Goal: Navigation & Orientation: Find specific page/section

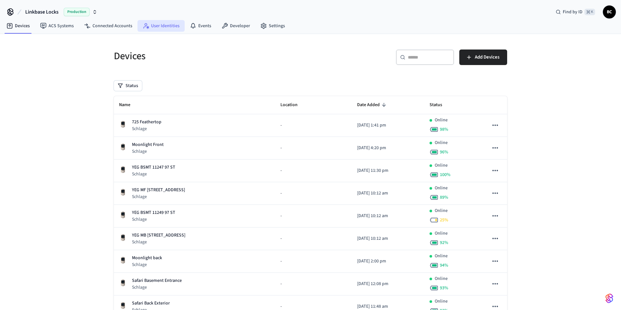
click at [160, 22] on link "User Identities" at bounding box center [161, 26] width 47 height 12
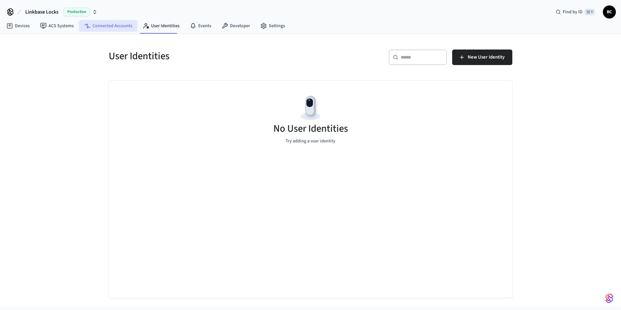
click at [108, 30] on link "Connected Accounts" at bounding box center [108, 26] width 59 height 12
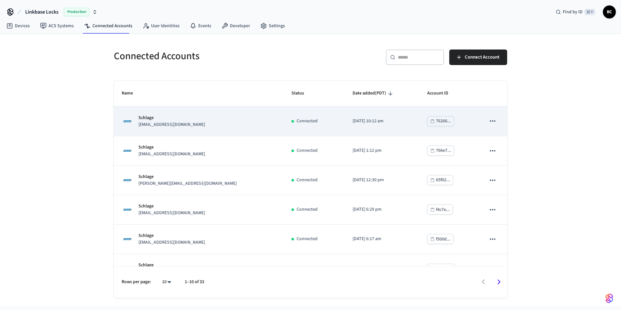
scroll to position [135, 0]
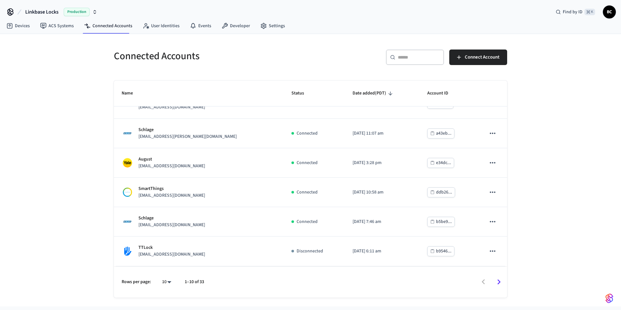
click at [167, 279] on body "Linkbase Locks Production Find by ID ⌘ K BC Devices ACS Systems Connected Accou…" at bounding box center [310, 153] width 621 height 307
click at [173, 281] on div "10 25 100 All" at bounding box center [165, 265] width 28 height 80
click at [167, 288] on li "All" at bounding box center [164, 291] width 17 height 17
type input "**"
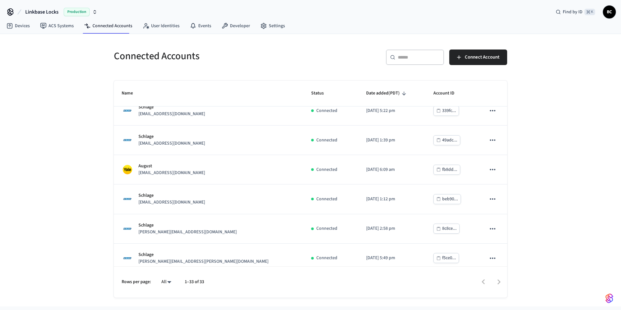
scroll to position [813, 0]
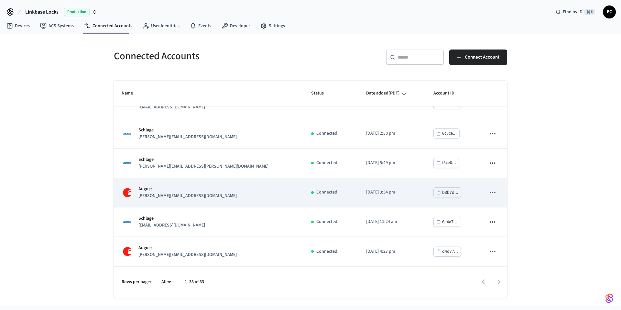
click at [212, 197] on div "[PERSON_NAME] [PERSON_NAME][EMAIL_ADDRESS][DOMAIN_NAME]" at bounding box center [209, 193] width 174 height 14
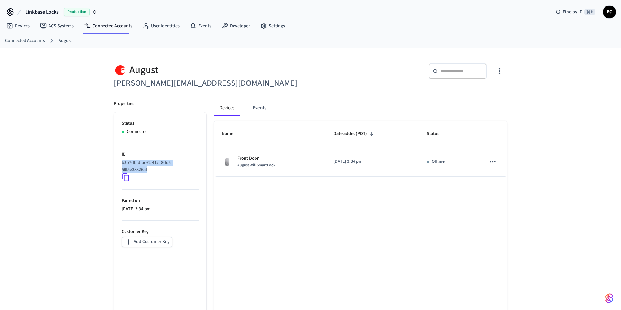
drag, startPoint x: 149, startPoint y: 170, endPoint x: 120, endPoint y: 164, distance: 29.0
click at [120, 164] on ul "Status Connected ID b3b7dbfd-ae62-41cf-8dd5-50f5e38826af Paired on [DATE] 3:34 …" at bounding box center [160, 225] width 93 height 226
copy p "b3b7dbfd-ae62-41cf-8dd5-50f5e38826af"
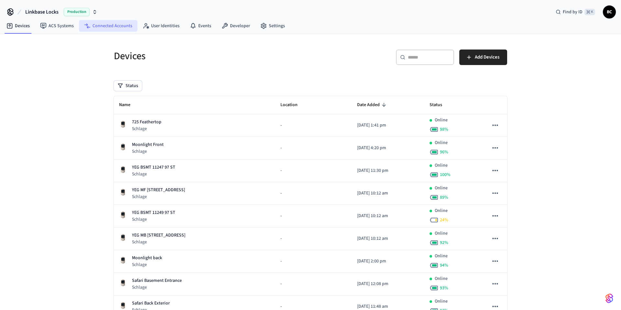
click at [126, 28] on link "Connected Accounts" at bounding box center [108, 26] width 59 height 12
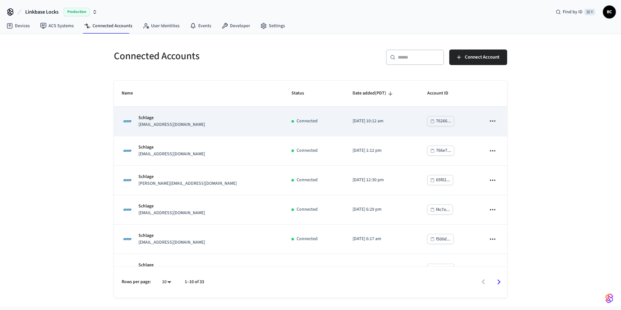
click at [217, 129] on td "Schlage admin@resonantharmonyhosting.com" at bounding box center [199, 120] width 170 height 29
